Goal: Task Accomplishment & Management: Manage account settings

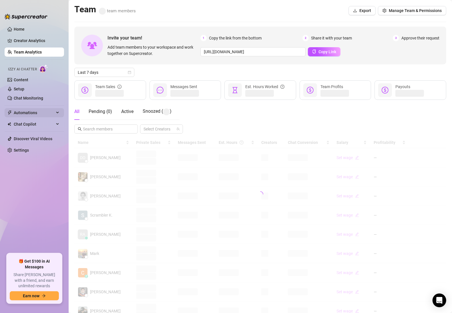
click at [29, 113] on span "Automations" at bounding box center [34, 112] width 41 height 9
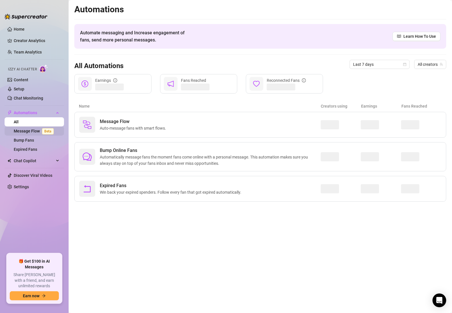
click at [27, 129] on link "Message Flow Beta" at bounding box center [35, 131] width 42 height 5
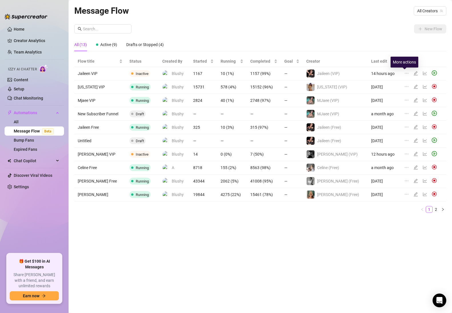
click at [405, 74] on icon "ellipsis" at bounding box center [407, 73] width 5 height 5
click at [359, 101] on span "Delete" at bounding box center [380, 101] width 43 height 6
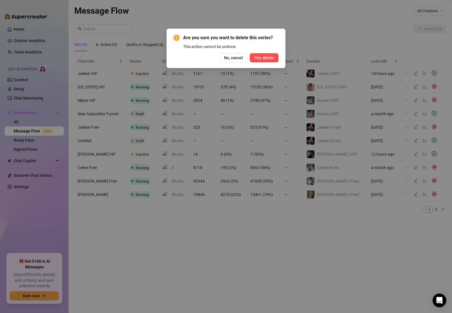
click at [263, 58] on span "Yes, delete" at bounding box center [264, 57] width 20 height 5
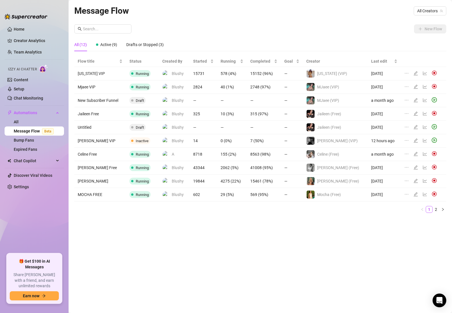
click at [62, 312] on aside "Home Creator Analytics Team Analytics Izzy AI Chatter Content Setup Chat Monito…" at bounding box center [34, 156] width 69 height 313
click at [435, 208] on link "2" at bounding box center [436, 209] width 6 height 6
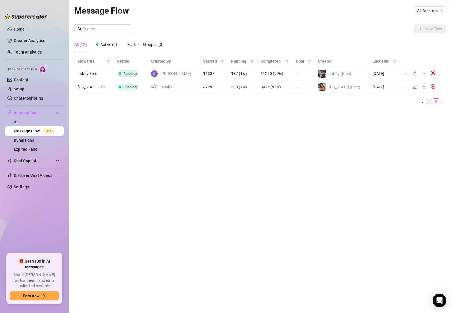
click at [427, 100] on link "1" at bounding box center [429, 102] width 6 height 6
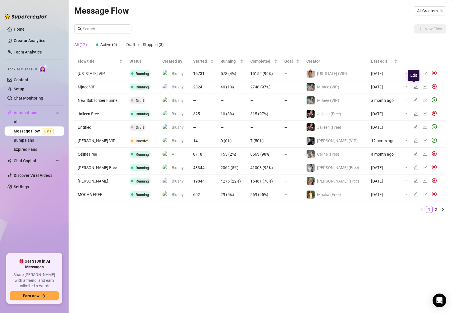
click at [414, 86] on icon "edit" at bounding box center [416, 86] width 5 height 5
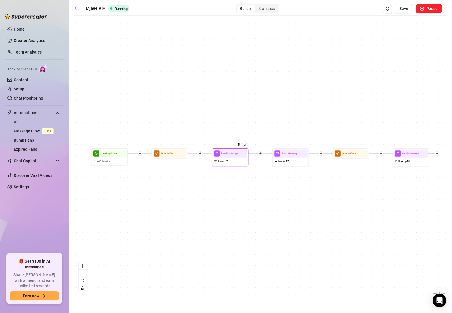
click at [230, 163] on div "Welcome 01" at bounding box center [230, 162] width 34 height 8
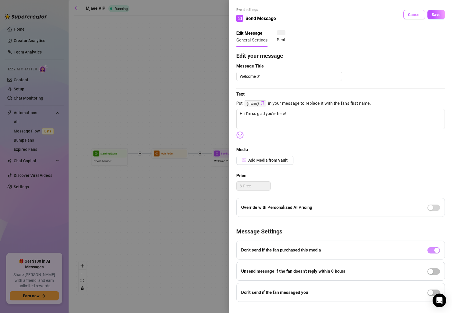
click at [408, 15] on span "Cancel" at bounding box center [414, 14] width 13 height 5
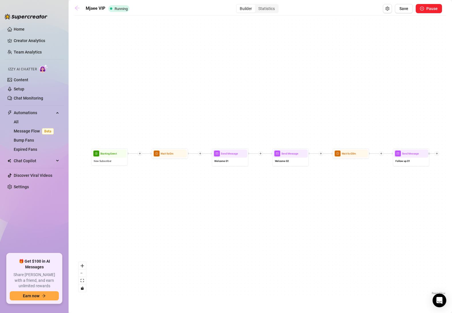
click at [75, 7] on icon "arrow-left" at bounding box center [77, 8] width 6 height 6
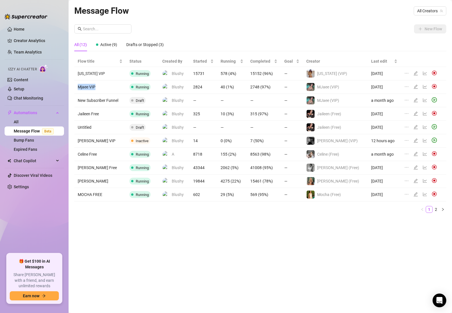
drag, startPoint x: 99, startPoint y: 87, endPoint x: 75, endPoint y: 88, distance: 23.2
click at [75, 88] on td "Mjaee VIP" at bounding box center [100, 86] width 52 height 13
copy td "Mjaee VIP"
